Goal: Task Accomplishment & Management: Use online tool/utility

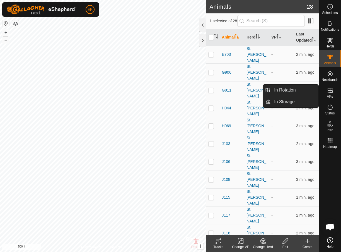
click at [331, 91] on icon at bounding box center [330, 90] width 7 height 7
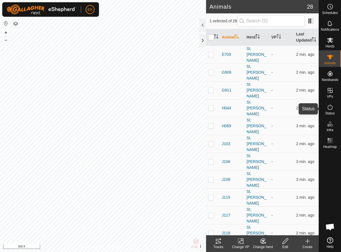
click at [332, 111] on es-activation-svg-icon at bounding box center [330, 107] width 10 height 9
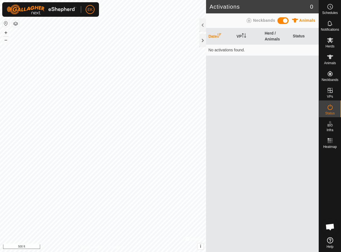
click at [248, 21] on icon at bounding box center [249, 20] width 5 height 5
click at [299, 21] on span "Animals" at bounding box center [307, 20] width 16 height 4
click at [330, 135] on div "Heatmap" at bounding box center [330, 142] width 22 height 17
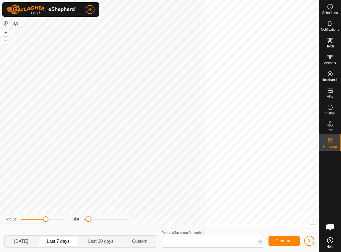
type input "[DATE] - [DATE]"
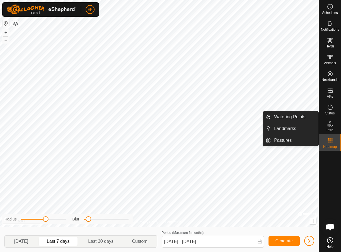
click at [331, 127] on icon at bounding box center [330, 124] width 7 height 7
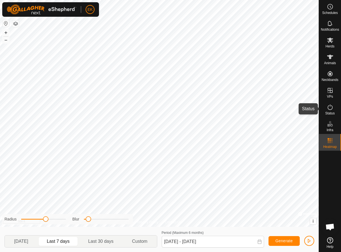
click at [330, 112] on span "Status" at bounding box center [329, 113] width 9 height 3
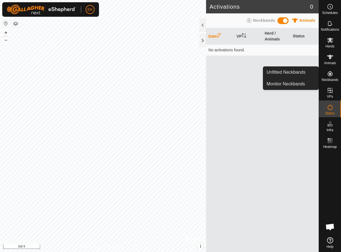
click at [332, 76] on icon at bounding box center [330, 73] width 7 height 7
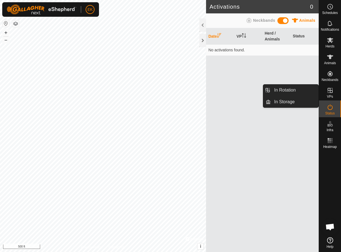
click at [331, 90] on icon at bounding box center [330, 90] width 7 height 7
click at [309, 88] on link "In Rotation" at bounding box center [295, 90] width 48 height 11
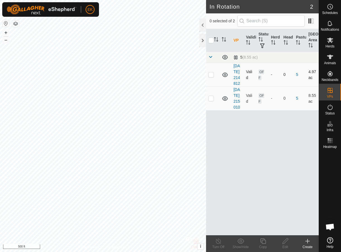
click at [212, 77] on p-checkbox at bounding box center [211, 74] width 6 height 4
click at [261, 81] on td "OFF" at bounding box center [262, 75] width 13 height 24
click at [212, 77] on p-checkbox at bounding box center [211, 74] width 6 height 4
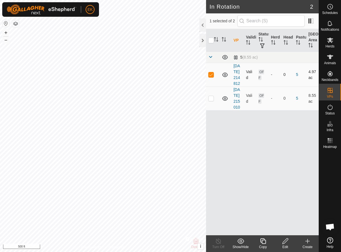
checkbox input "false"
click at [333, 44] on es-mob-svg-icon at bounding box center [330, 40] width 10 height 9
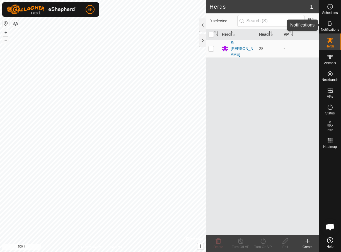
click at [333, 26] on icon at bounding box center [330, 23] width 7 height 7
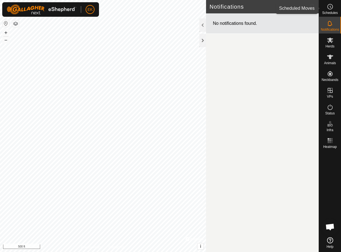
click at [333, 10] on es-schedule-vp-svg-icon at bounding box center [330, 6] width 10 height 9
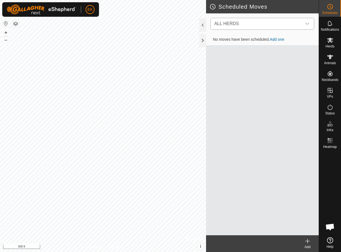
click at [302, 24] on div "dropdown trigger" at bounding box center [307, 23] width 11 height 11
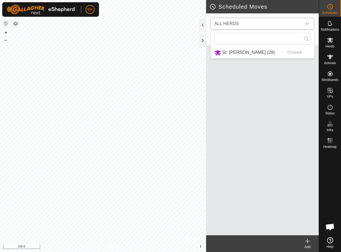
click at [302, 24] on div "dropdown trigger" at bounding box center [307, 23] width 11 height 11
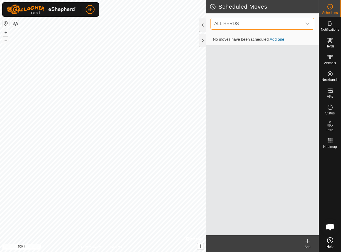
click at [293, 24] on span "ALL HERDS" at bounding box center [257, 23] width 90 height 11
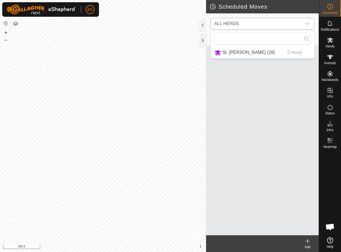
click at [293, 24] on span "ALL HERDS" at bounding box center [257, 23] width 90 height 11
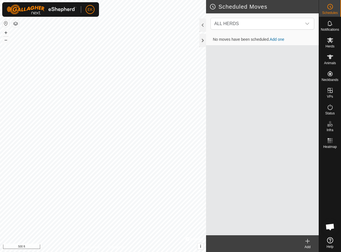
click at [281, 39] on link "Add one" at bounding box center [277, 39] width 15 height 4
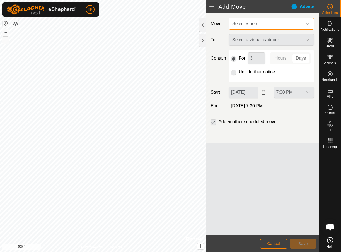
click at [274, 27] on span "Select a herd" at bounding box center [266, 23] width 72 height 11
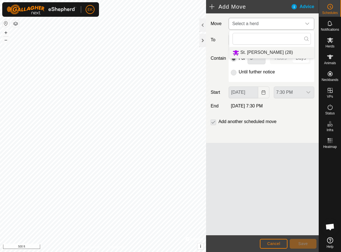
click at [260, 52] on li "St. [PERSON_NAME] (28)" at bounding box center [271, 52] width 85 height 11
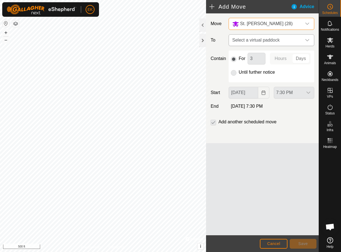
click at [263, 39] on span "Select a virtual paddock" at bounding box center [266, 40] width 72 height 11
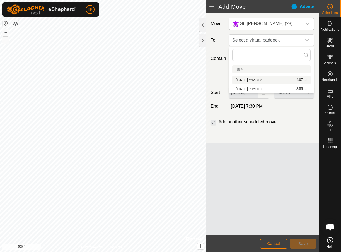
click at [261, 78] on li "[DATE] 214812 4.97 ac" at bounding box center [271, 80] width 78 height 8
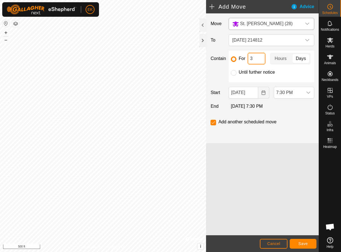
click at [260, 61] on input "3" at bounding box center [257, 59] width 18 height 12
click at [302, 240] on button "Save" at bounding box center [303, 244] width 27 height 10
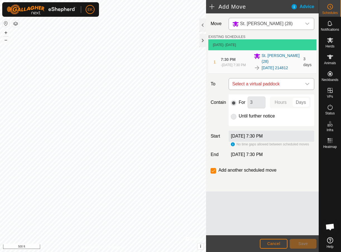
click at [275, 84] on span "Select a virtual paddock" at bounding box center [266, 83] width 72 height 11
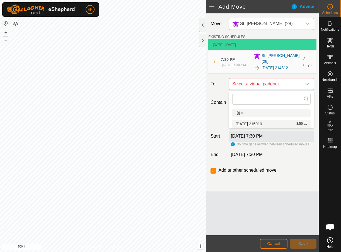
click at [258, 122] on li "[DATE] 215010 8.55 ac" at bounding box center [271, 124] width 78 height 8
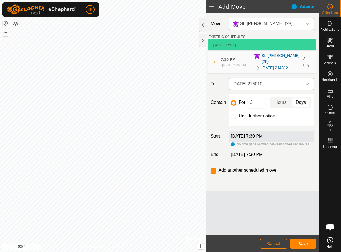
click at [303, 244] on span "Save" at bounding box center [303, 243] width 9 height 4
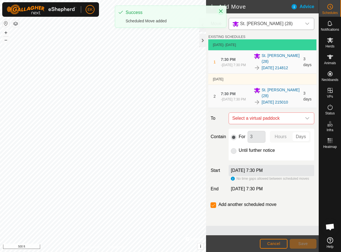
click at [223, 11] on icon "Close" at bounding box center [221, 11] width 4 height 4
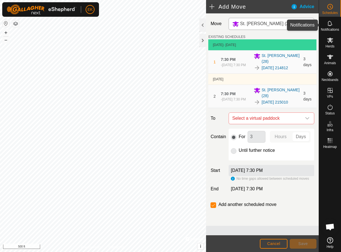
click at [331, 24] on icon at bounding box center [330, 23] width 7 height 7
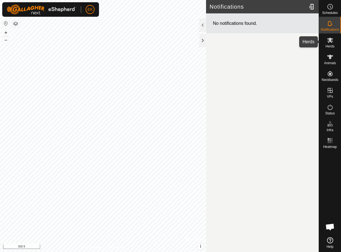
click at [328, 49] on div "Herds" at bounding box center [330, 41] width 22 height 17
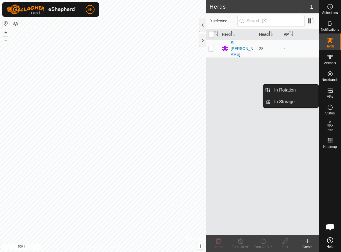
click at [330, 90] on icon at bounding box center [330, 90] width 5 height 5
click at [299, 91] on link "In Rotation" at bounding box center [295, 90] width 48 height 11
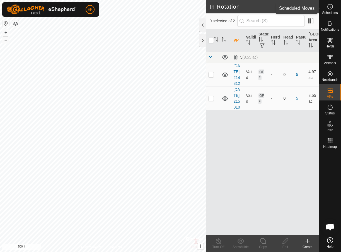
click at [332, 9] on icon at bounding box center [330, 6] width 7 height 7
